Goal: Find specific page/section: Find specific page/section

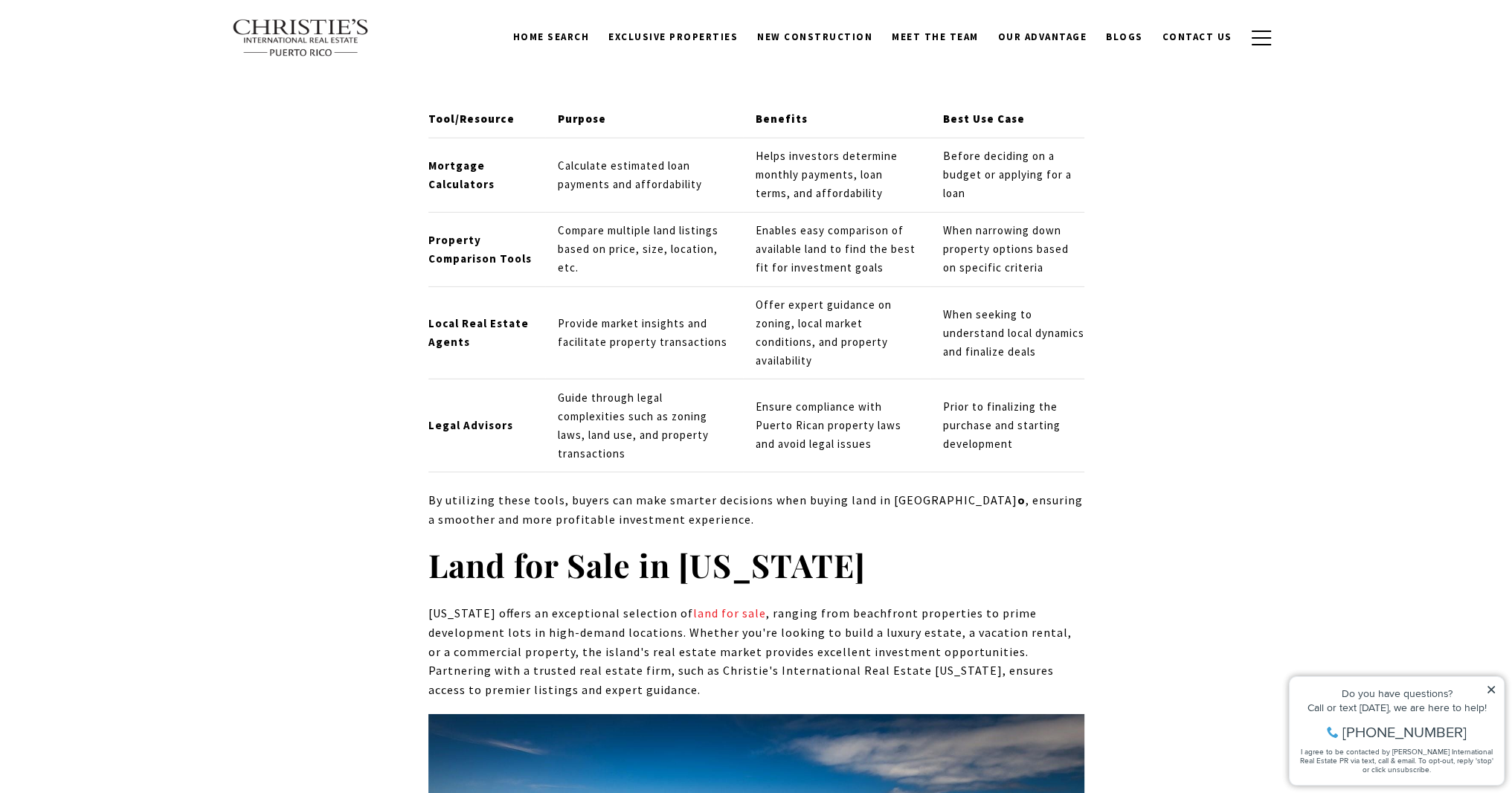
scroll to position [5918, 0]
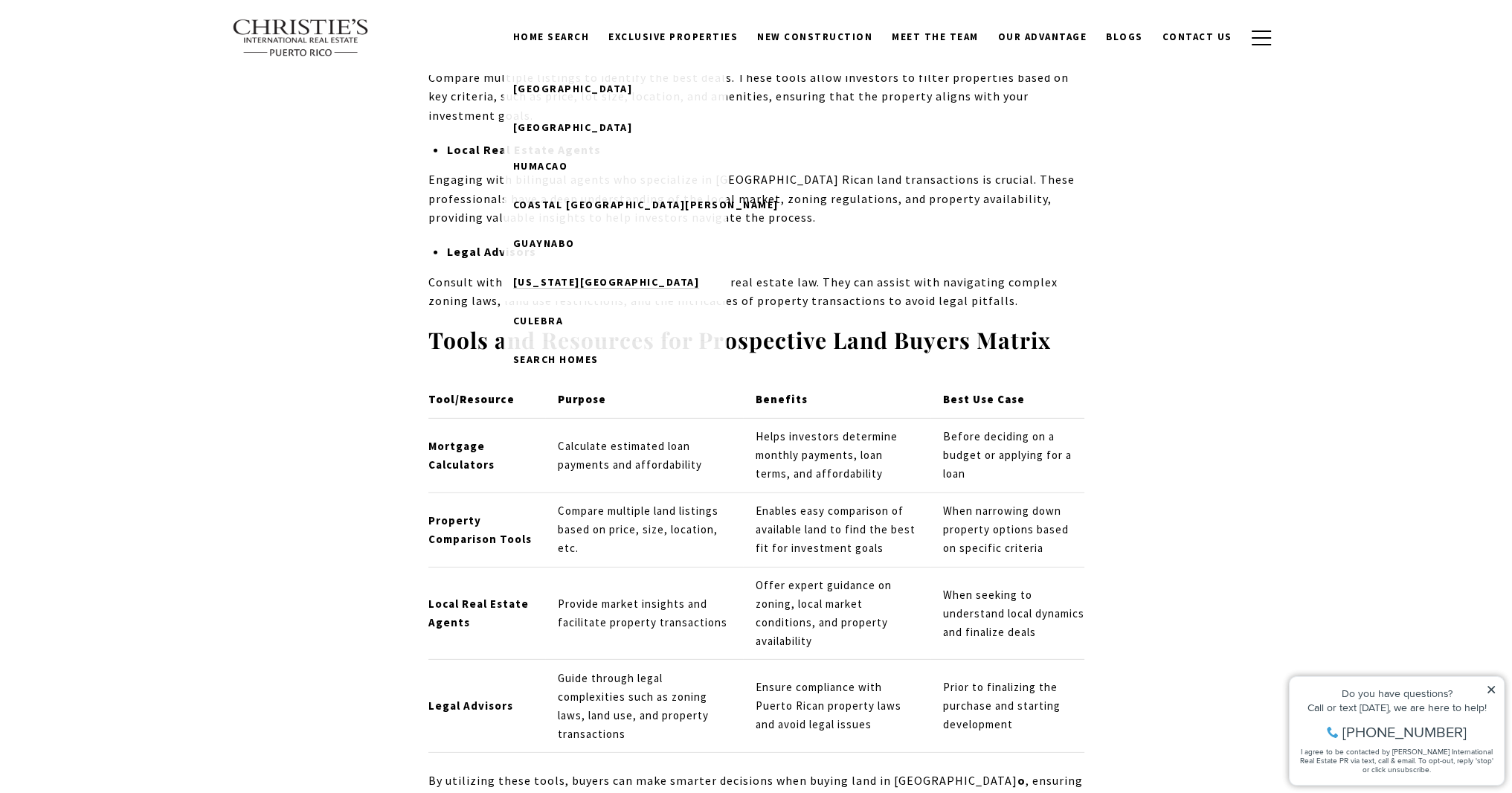
click at [596, 284] on span "[US_STATE][GEOGRAPHIC_DATA]" at bounding box center [606, 281] width 186 height 13
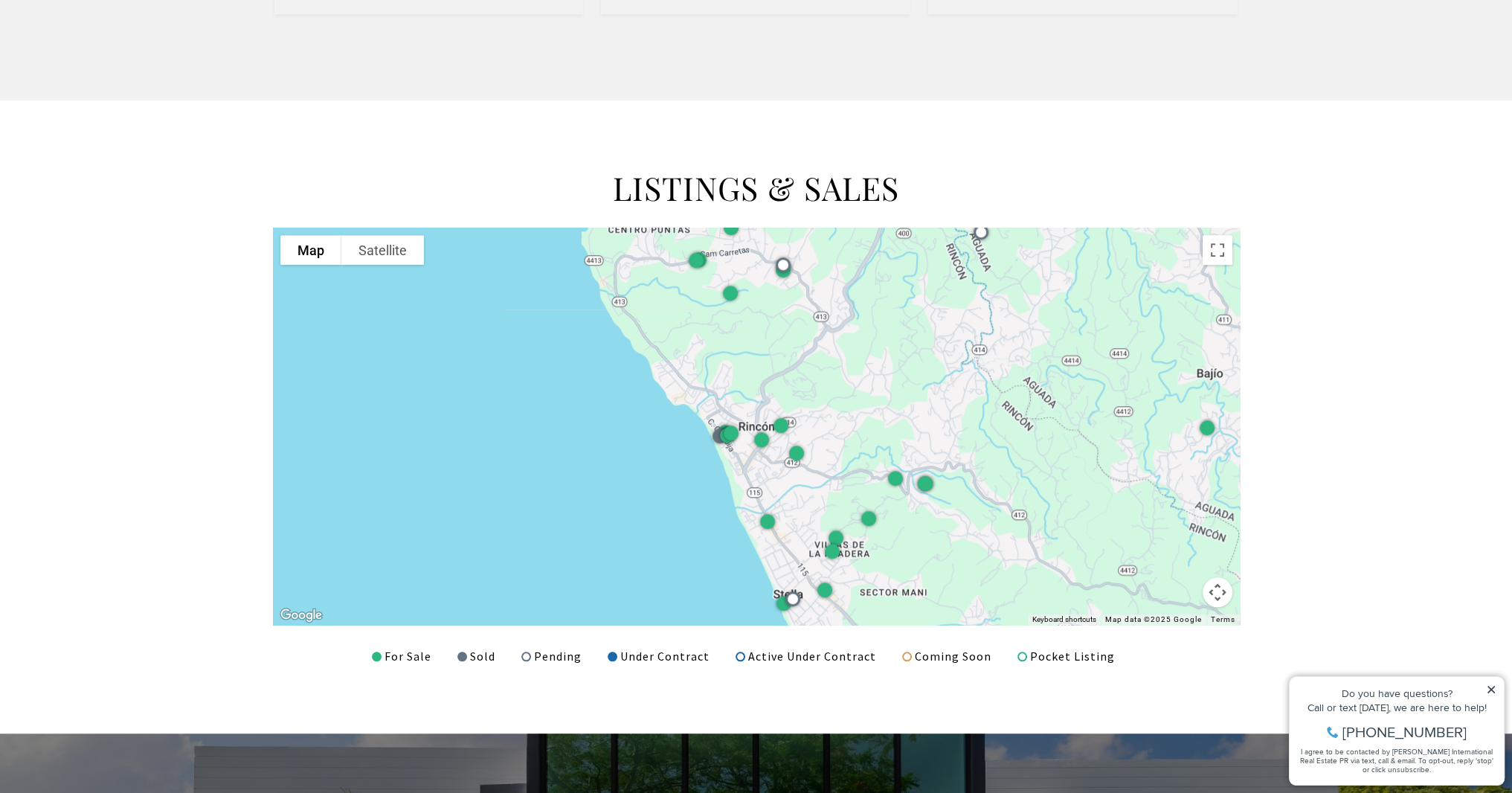
scroll to position [1785, 0]
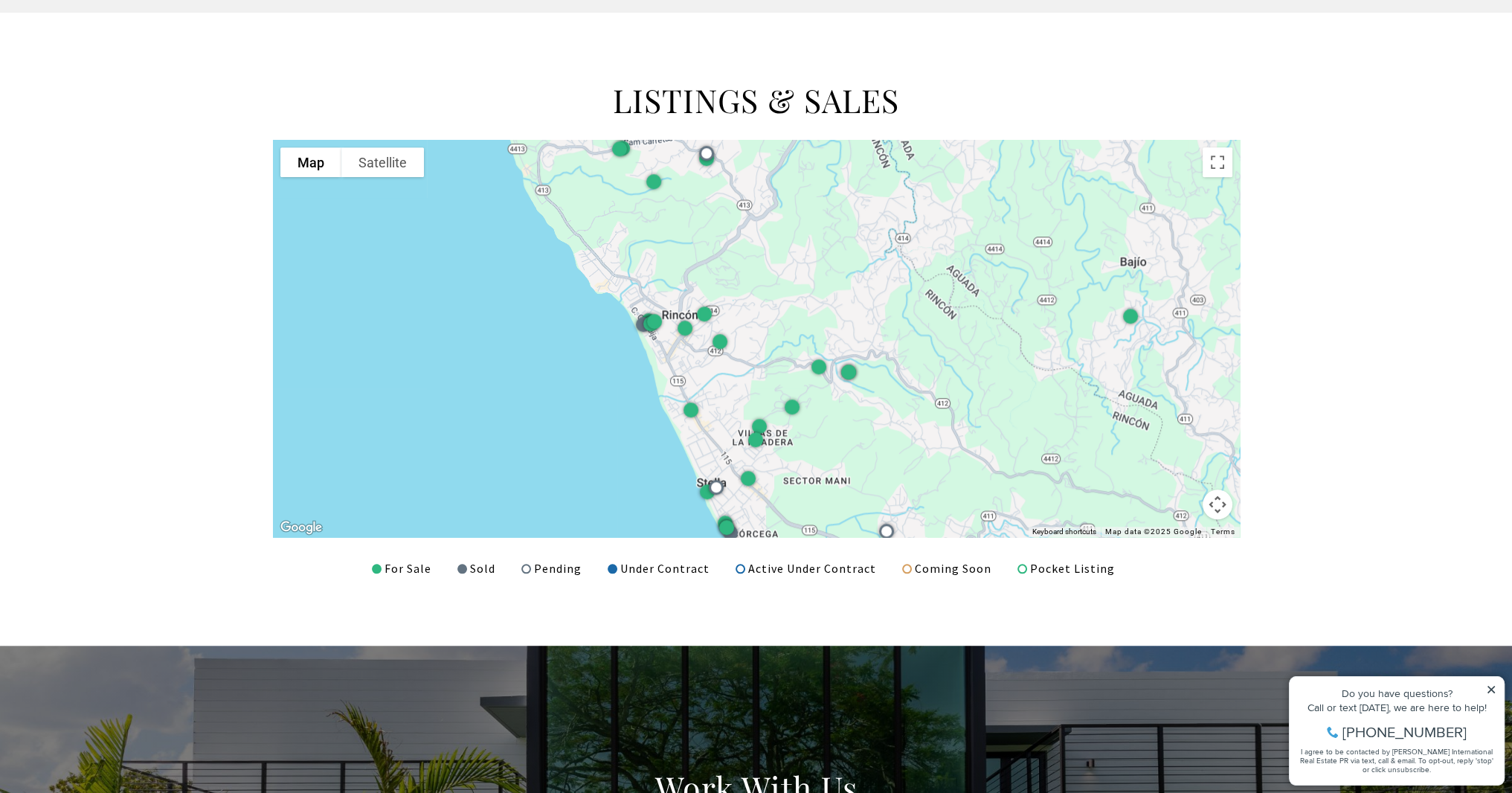
drag, startPoint x: 830, startPoint y: 277, endPoint x: 755, endPoint y: 245, distance: 81.5
click at [755, 245] on div at bounding box center [756, 338] width 967 height 397
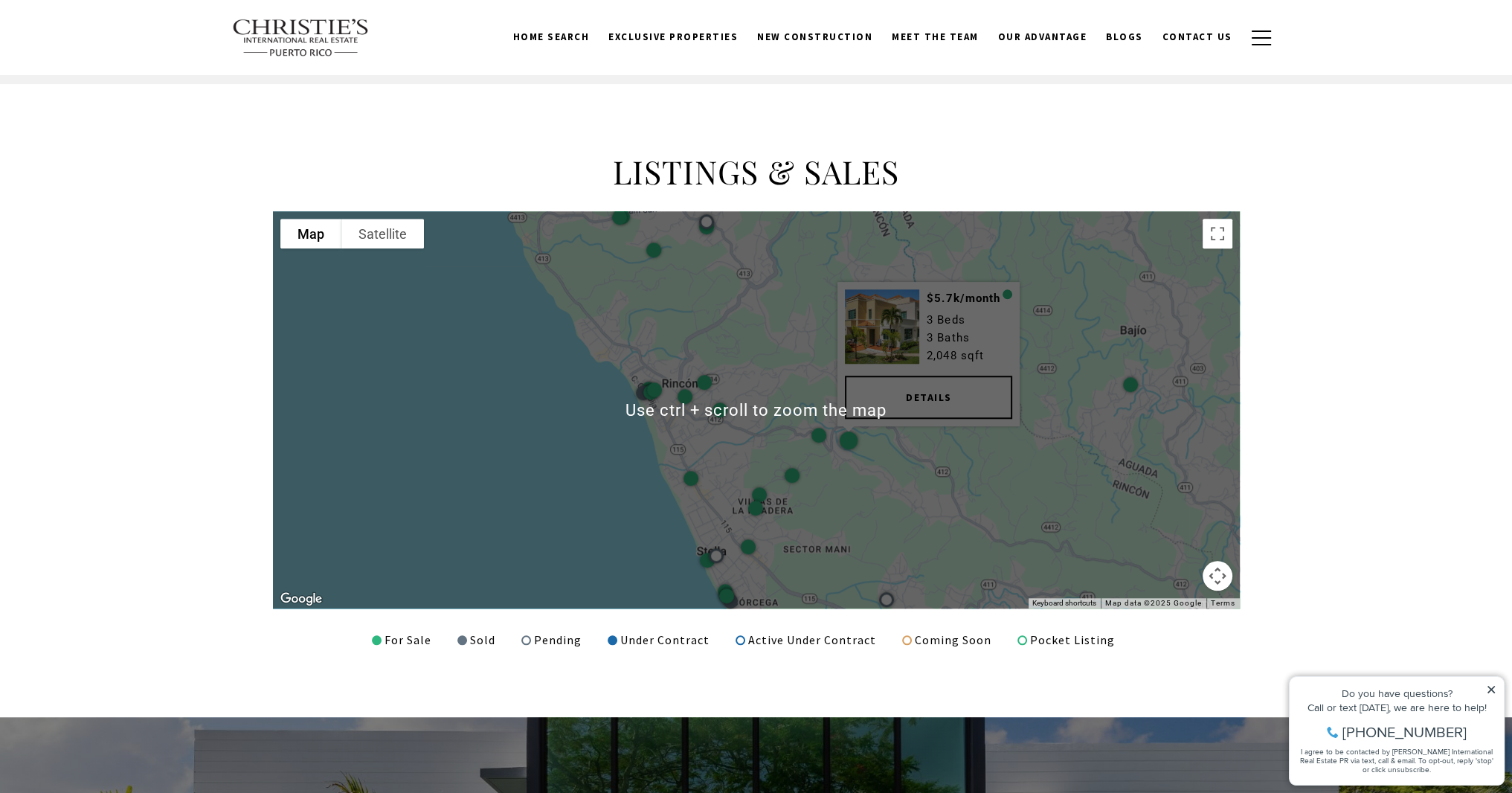
scroll to position [1711, 0]
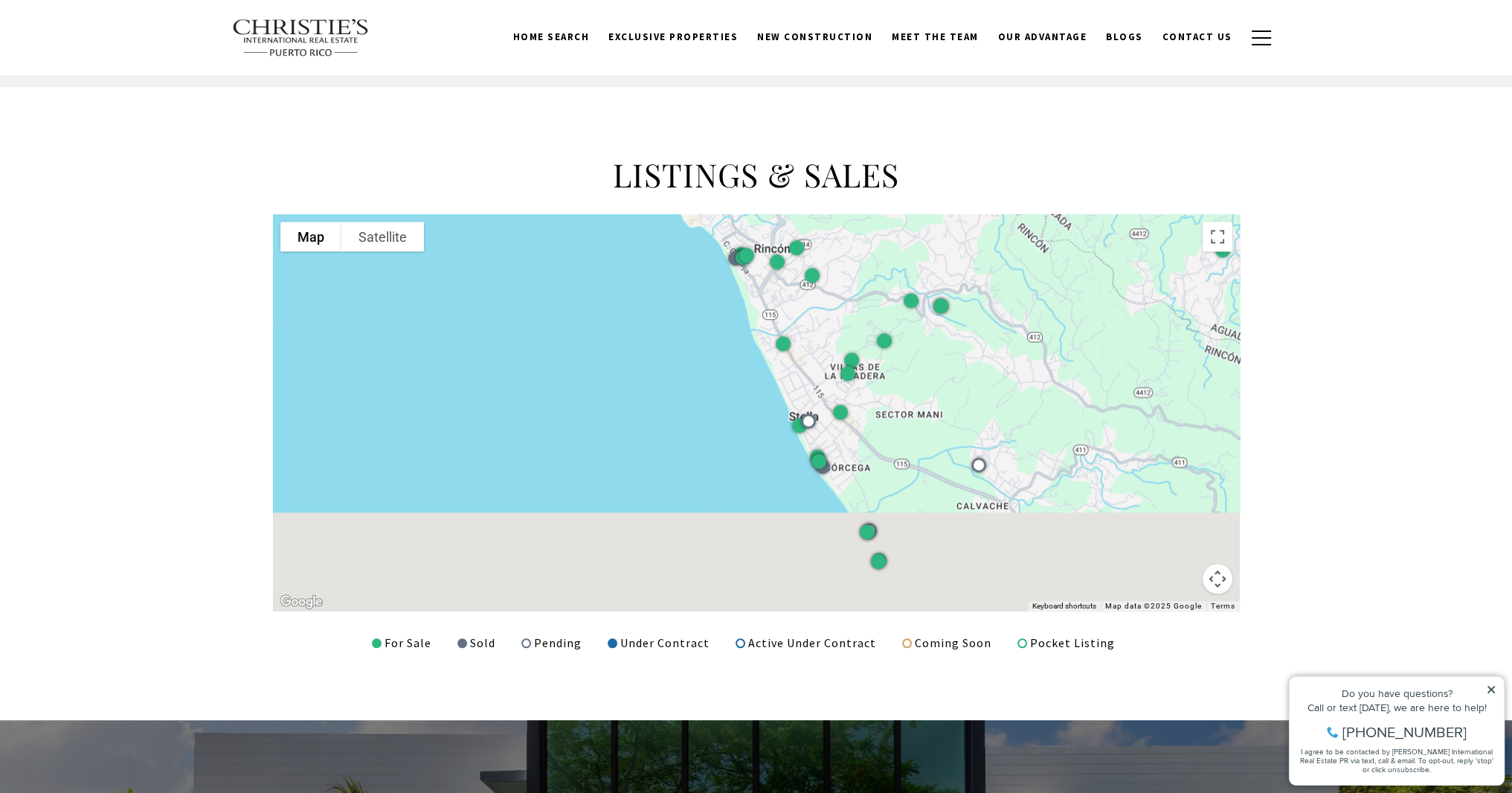
drag, startPoint x: 691, startPoint y: 528, endPoint x: 838, endPoint y: 311, distance: 262.1
click at [838, 311] on div at bounding box center [756, 413] width 967 height 397
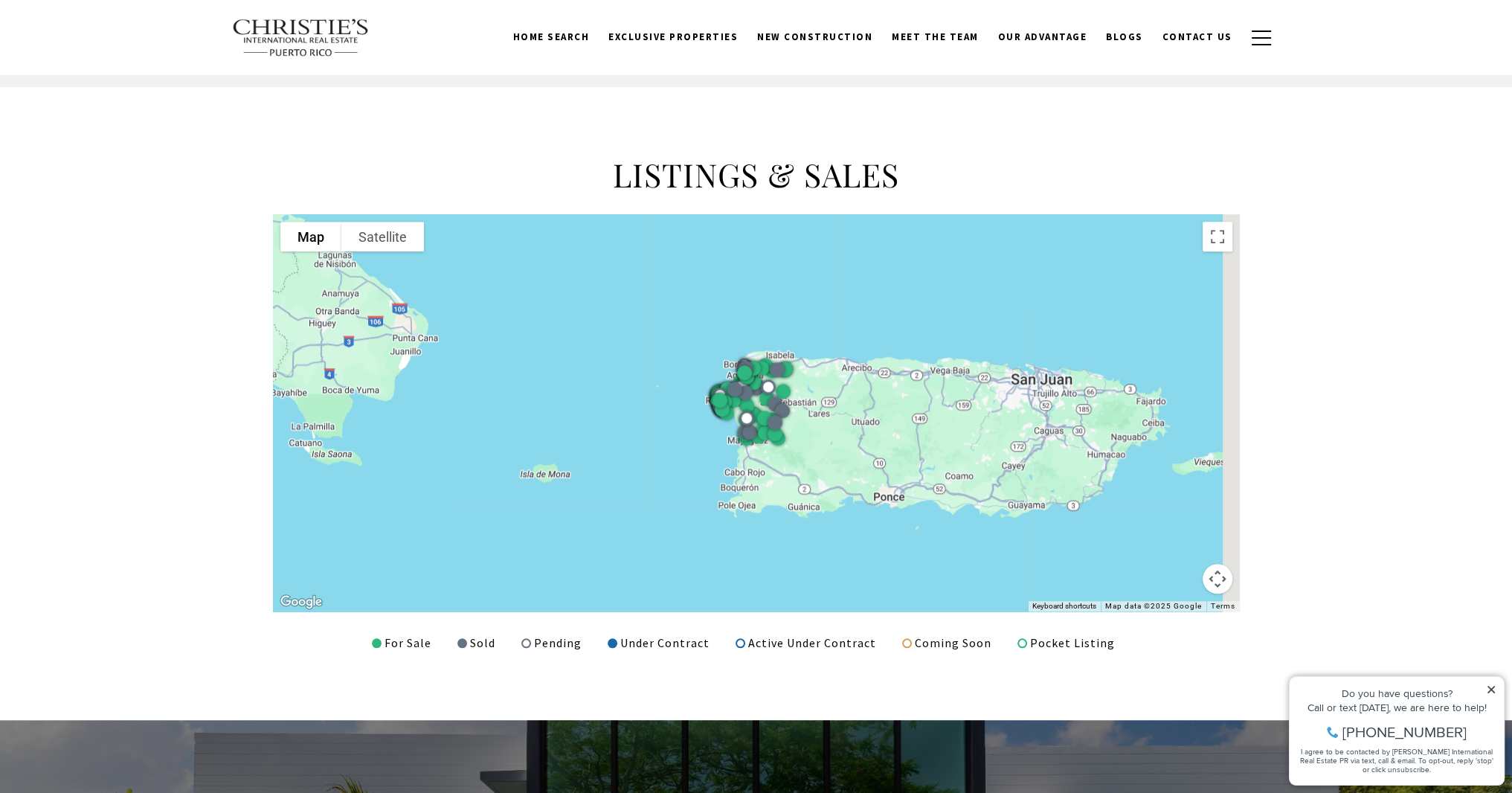
drag, startPoint x: 830, startPoint y: 329, endPoint x: 754, endPoint y: 380, distance: 91.5
click at [754, 380] on div at bounding box center [756, 413] width 967 height 397
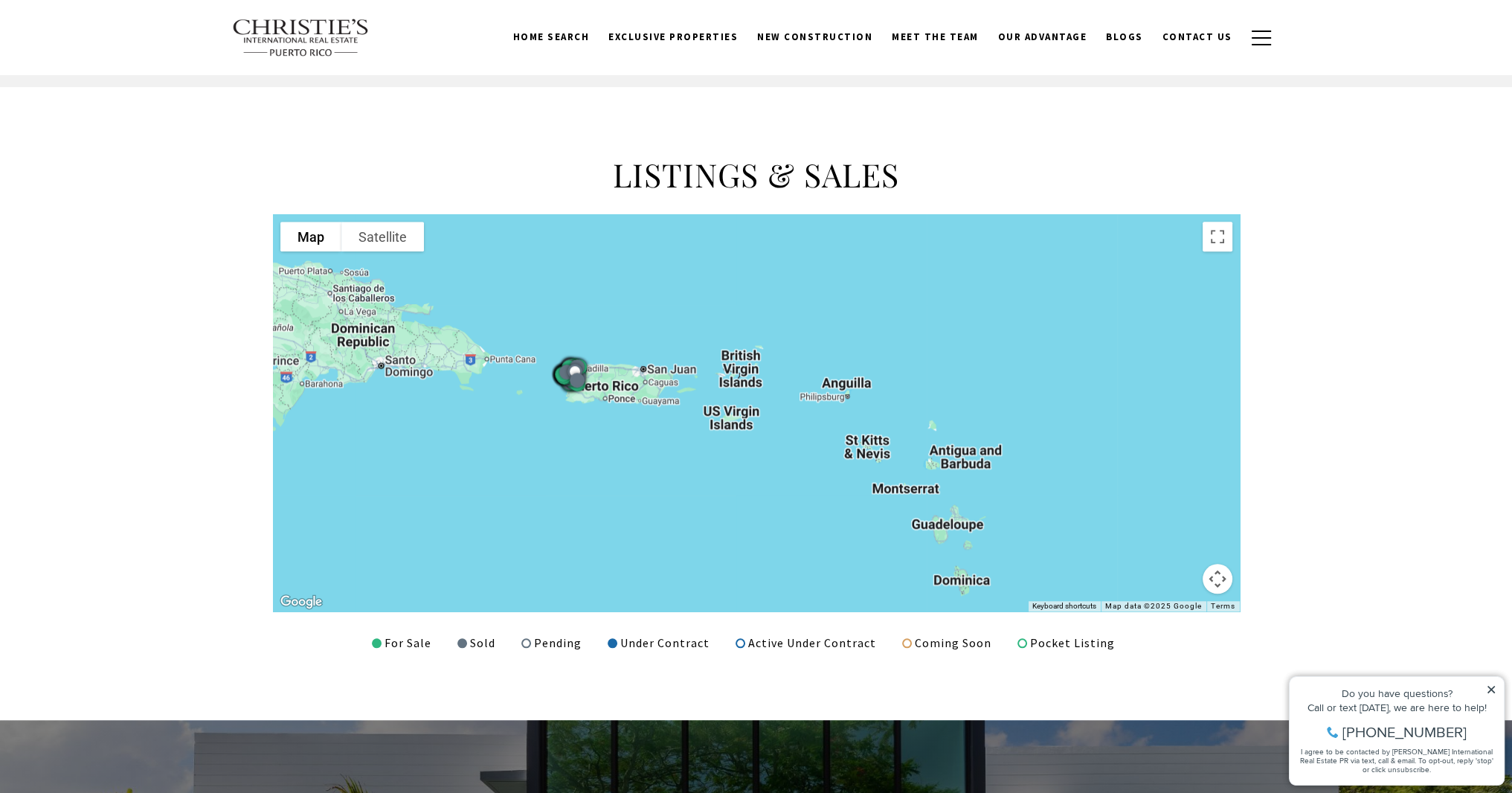
drag, startPoint x: 892, startPoint y: 384, endPoint x: 753, endPoint y: 384, distance: 139.0
click at [753, 384] on div at bounding box center [756, 413] width 967 height 397
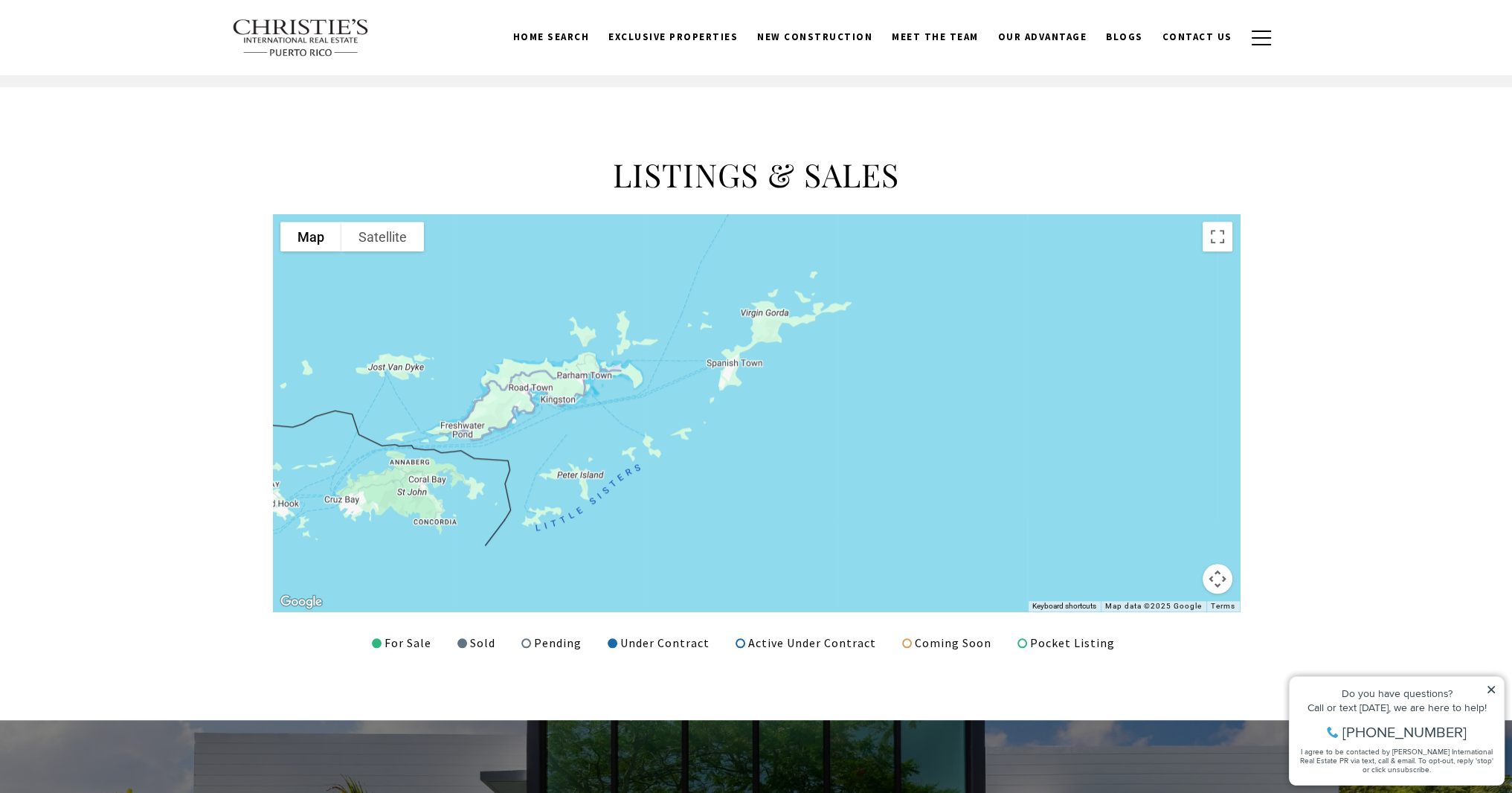
drag, startPoint x: 561, startPoint y: 450, endPoint x: 774, endPoint y: 387, distance: 222.1
click at [781, 396] on div at bounding box center [756, 413] width 967 height 397
